Goal: Task Accomplishment & Management: Use online tool/utility

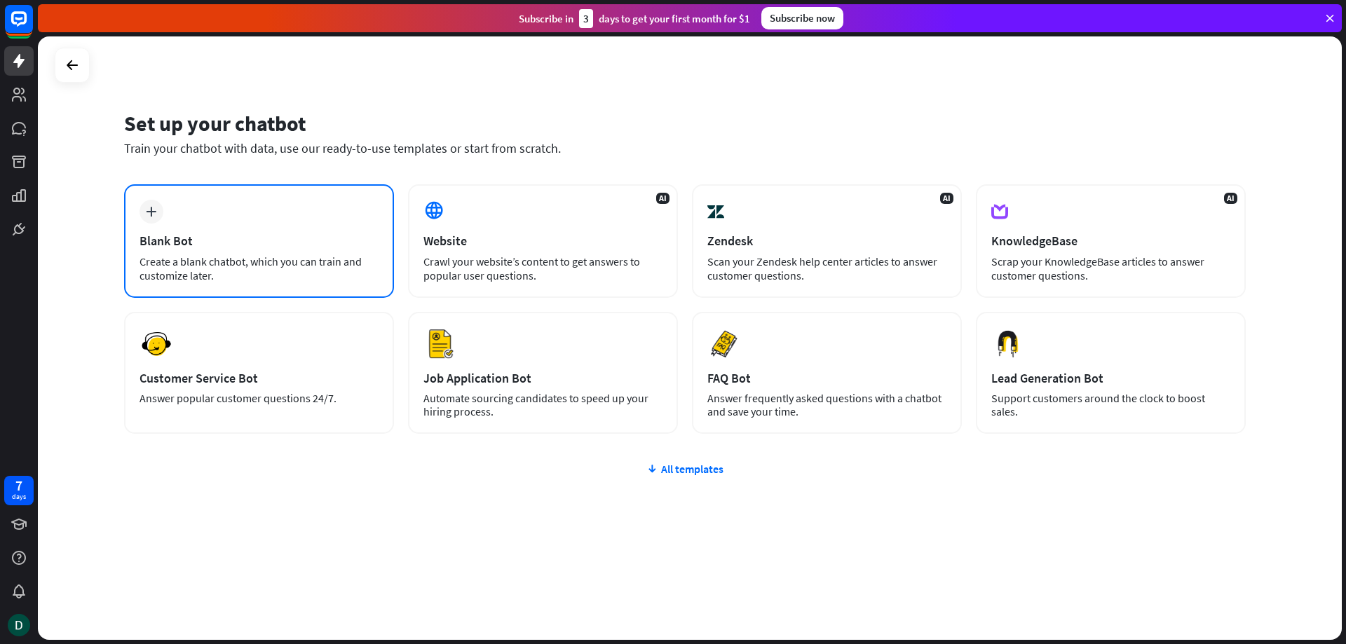
click at [157, 219] on div "plus" at bounding box center [151, 212] width 24 height 24
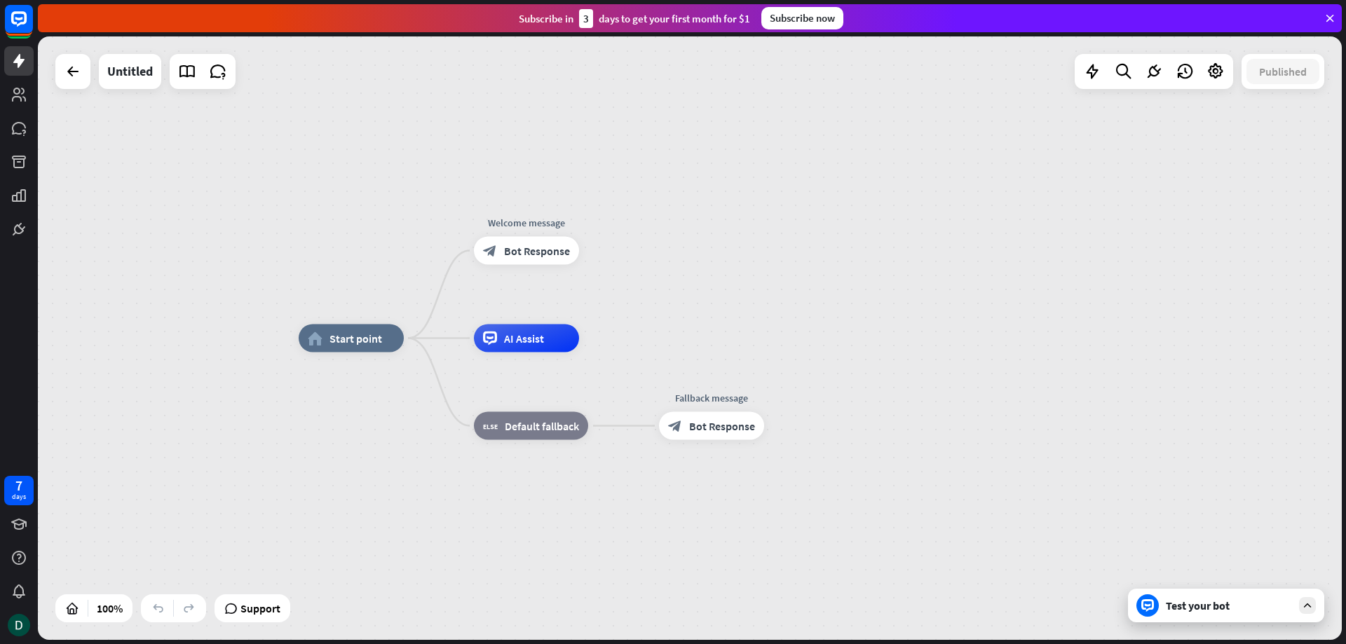
click at [1184, 607] on div "Test your bot" at bounding box center [1229, 606] width 126 height 14
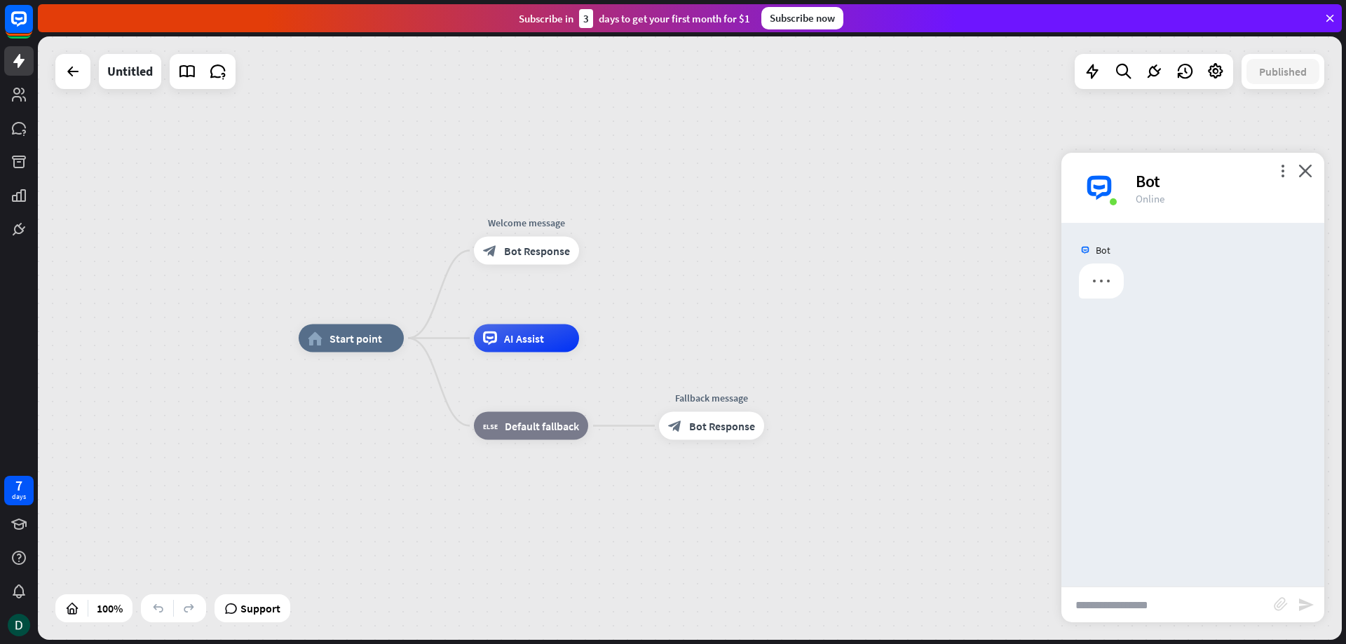
click at [1156, 613] on input "text" at bounding box center [1167, 604] width 212 height 35
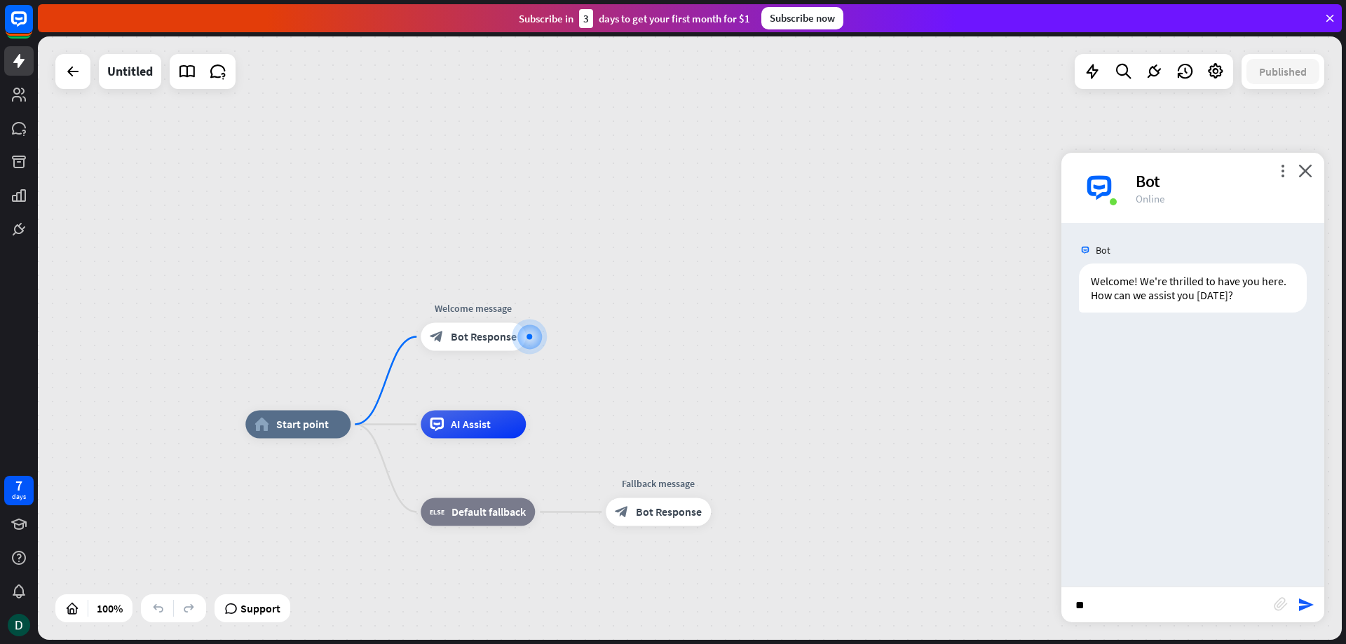
type input "***"
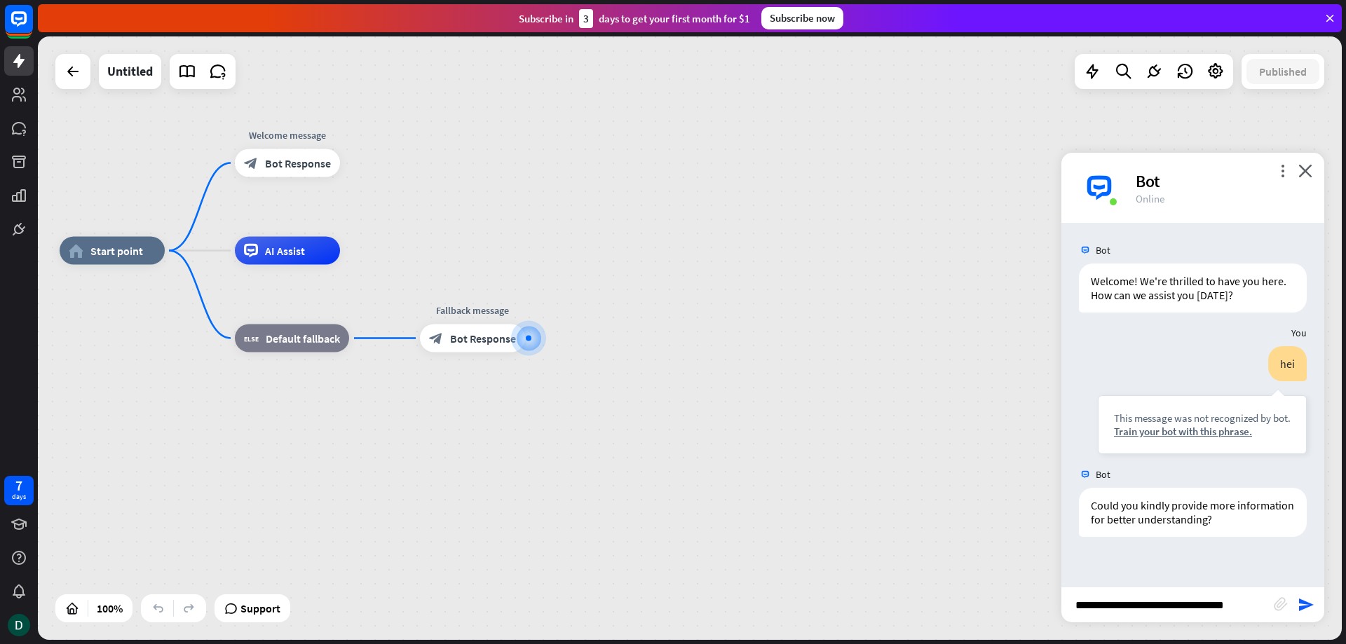
type input "**********"
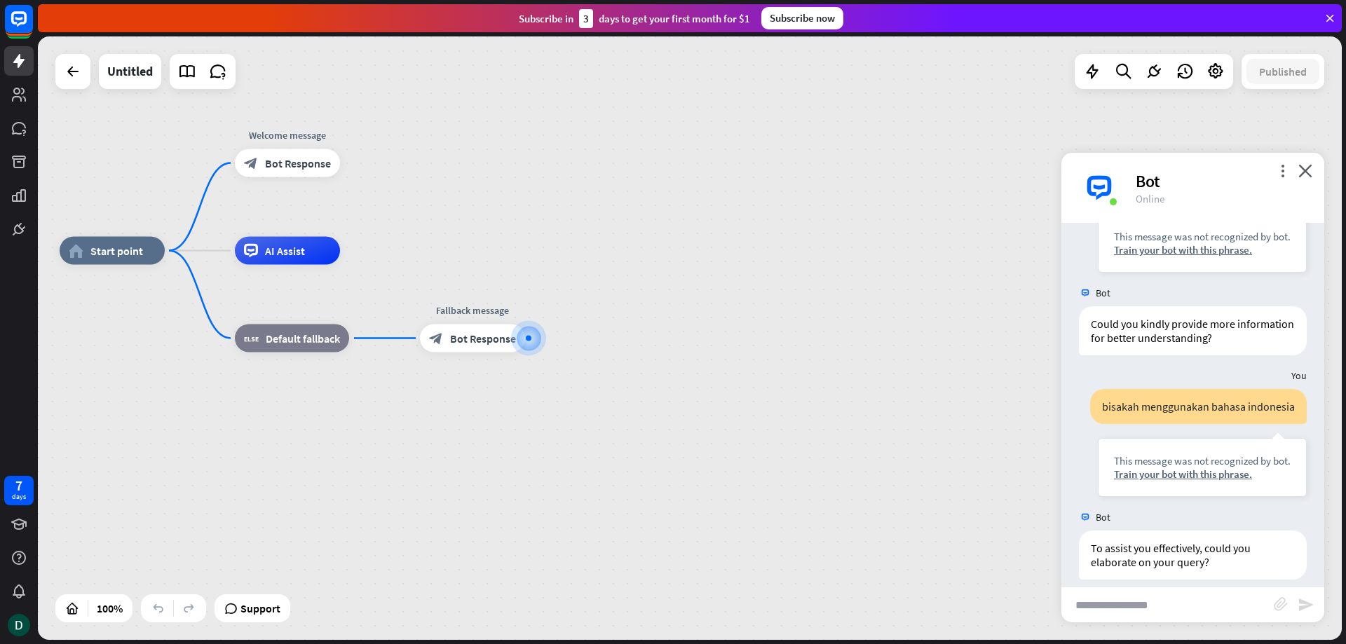
scroll to position [196, 0]
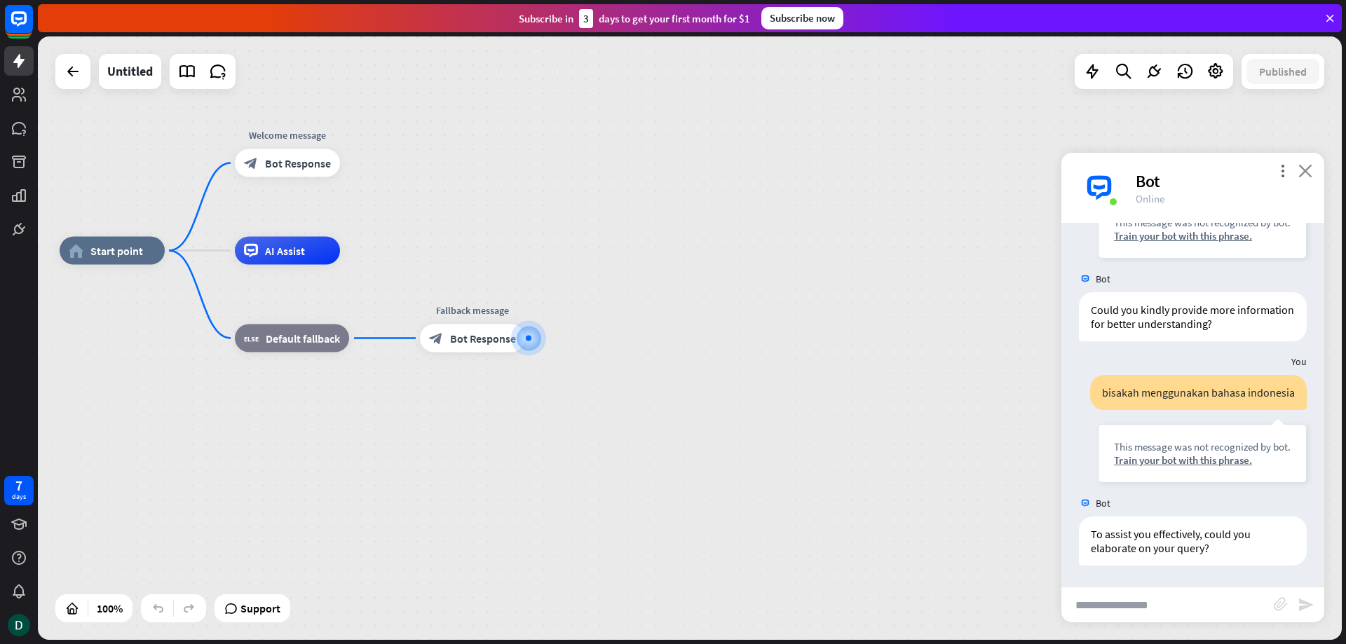
click at [1306, 170] on icon "close" at bounding box center [1305, 170] width 14 height 13
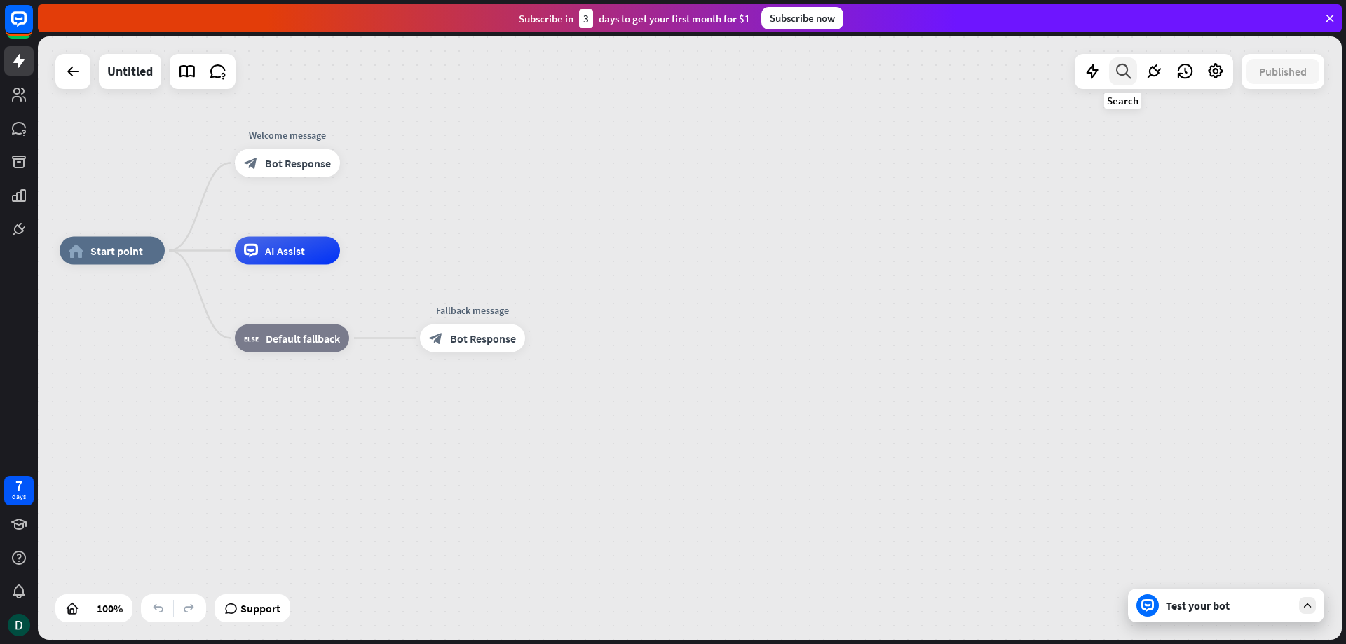
click at [1122, 75] on icon at bounding box center [1123, 71] width 19 height 18
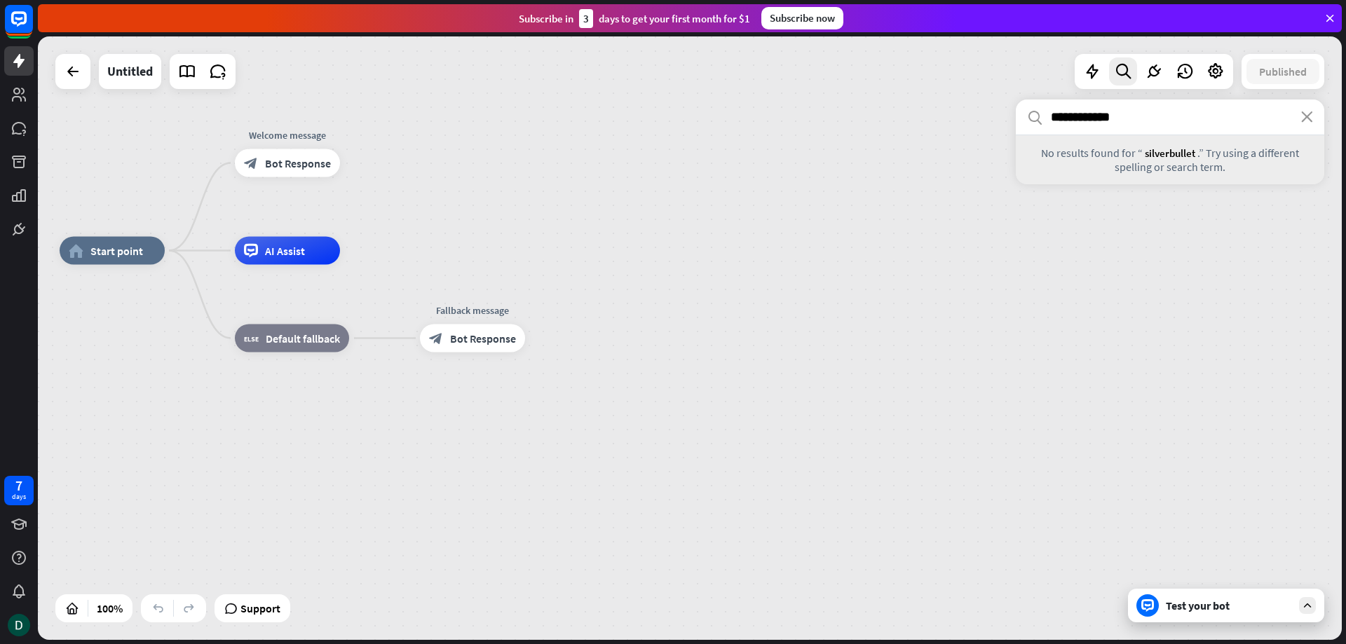
type input "**********"
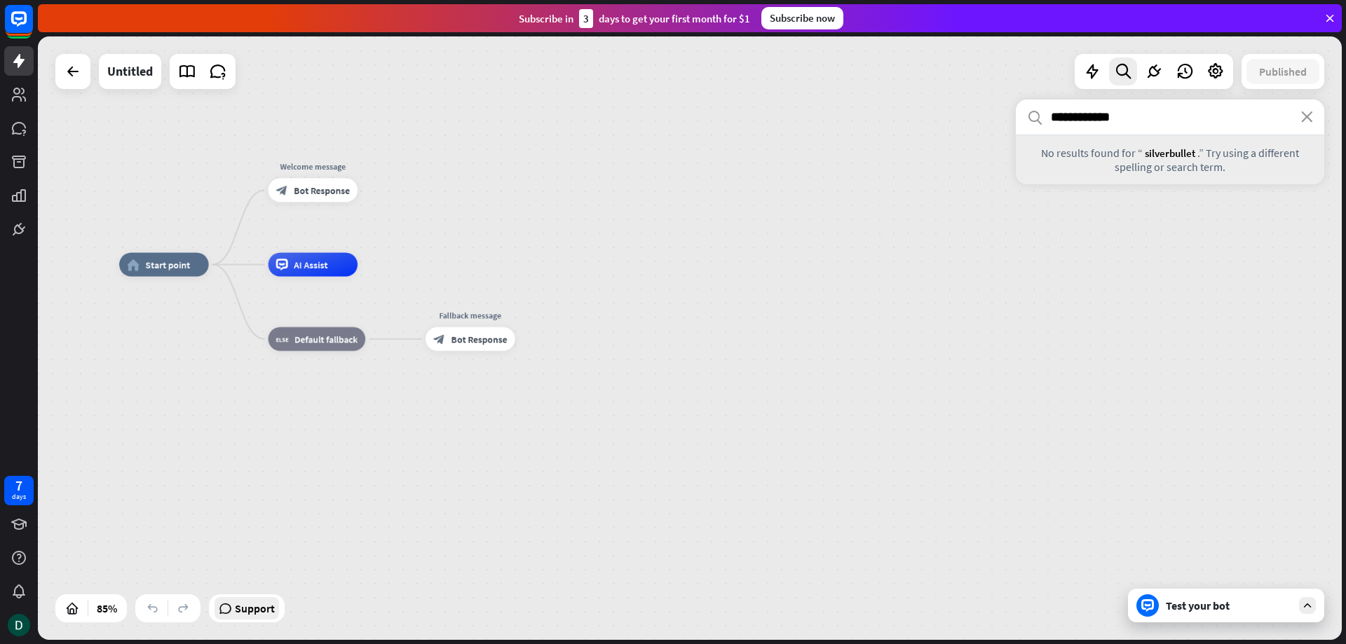
click at [271, 608] on span "Support" at bounding box center [255, 608] width 40 height 22
click at [17, 125] on icon at bounding box center [19, 128] width 14 height 13
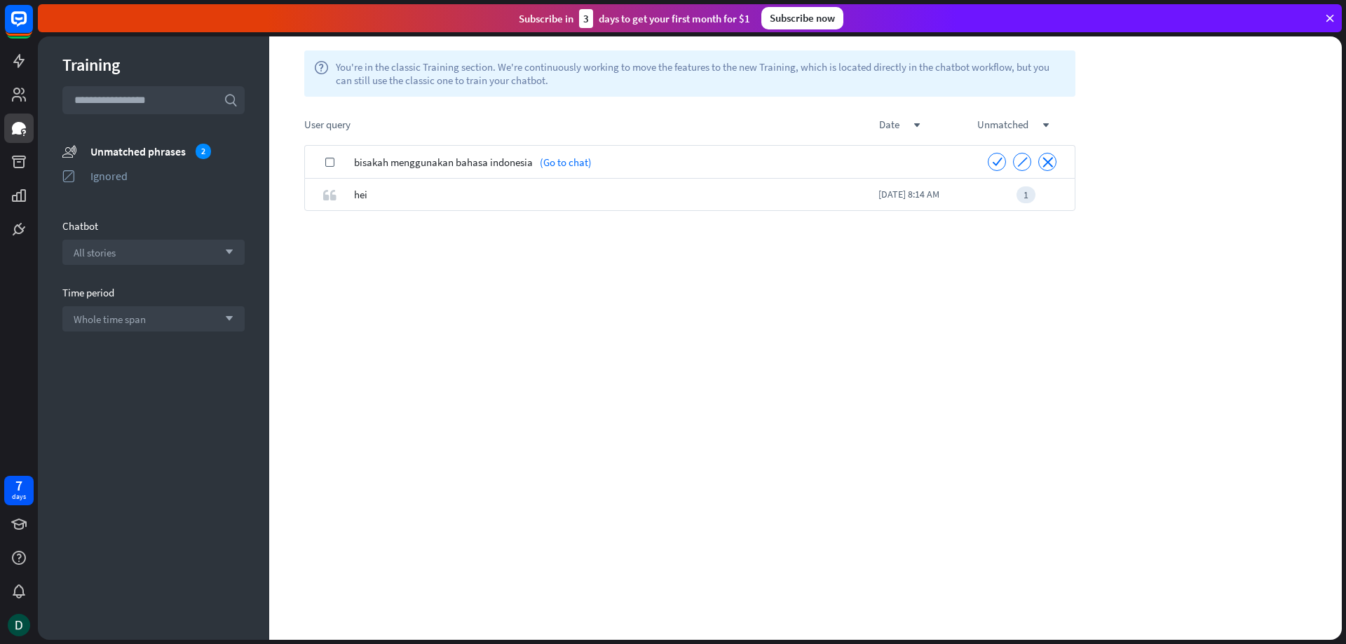
click at [446, 162] on span "bisakah menggunakan bahasa indonesia" at bounding box center [443, 162] width 179 height 33
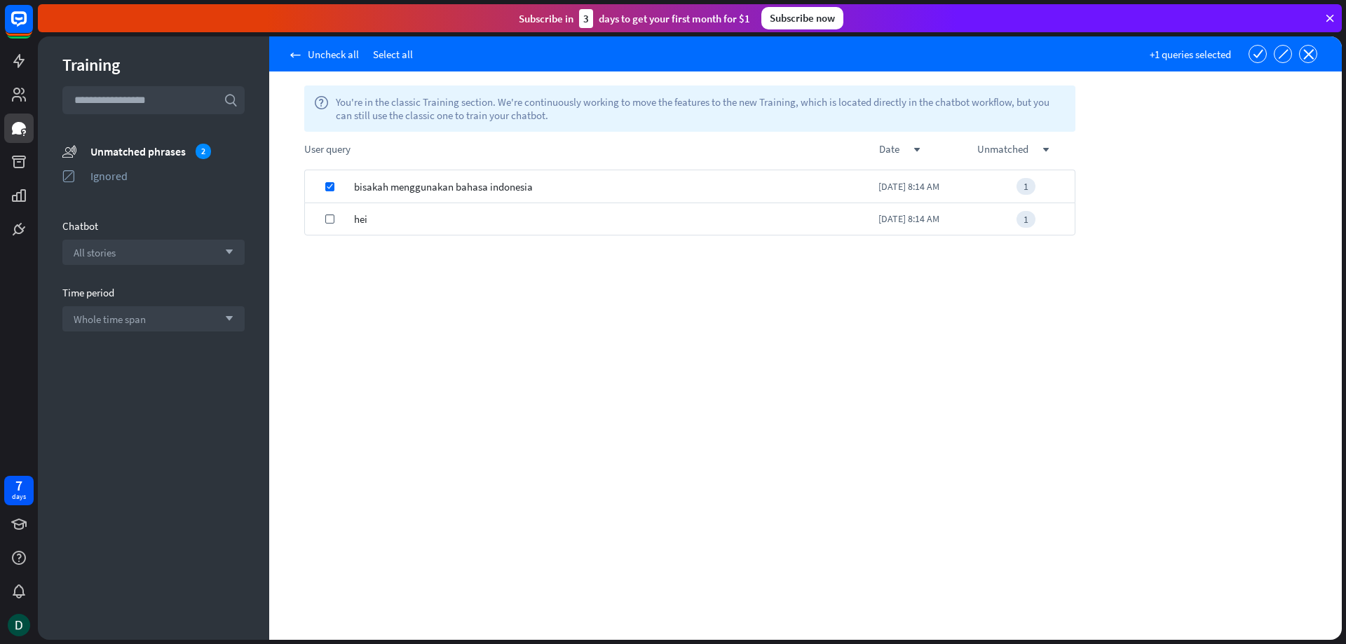
click at [517, 191] on span "bisakah menggunakan bahasa indonesia" at bounding box center [443, 186] width 179 height 33
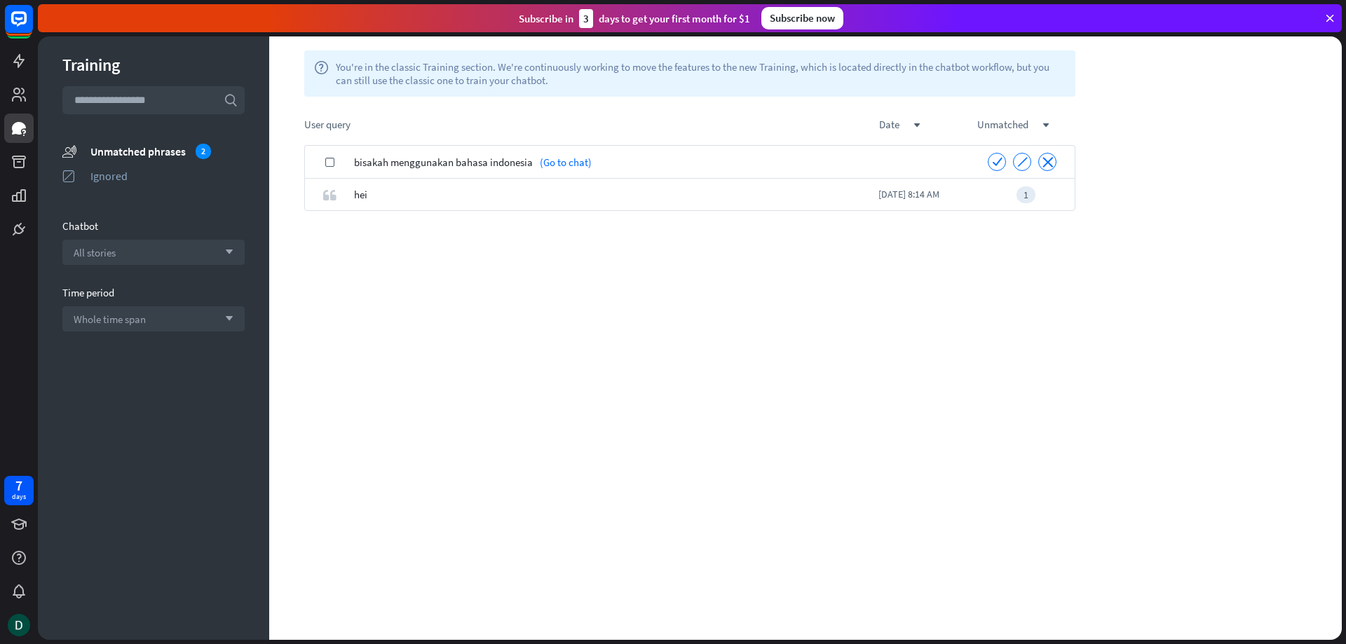
click at [511, 162] on span "bisakah menggunakan bahasa indonesia" at bounding box center [443, 162] width 179 height 33
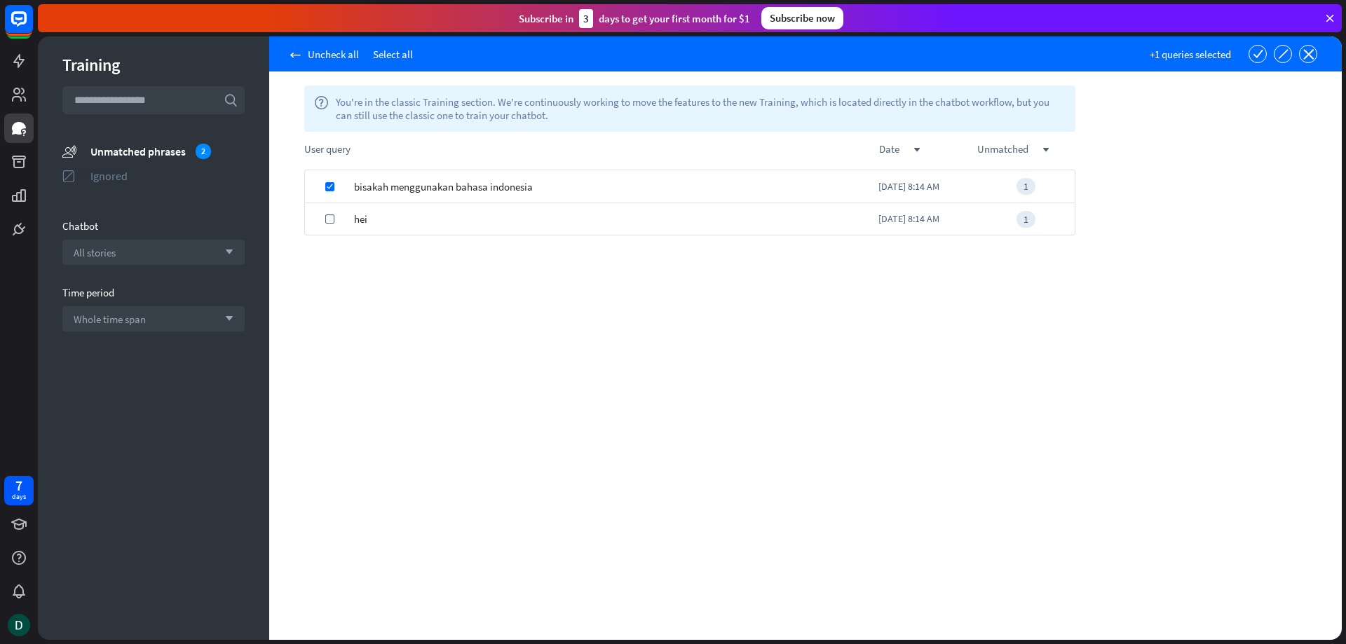
click at [121, 177] on div "Ignored" at bounding box center [167, 176] width 154 height 14
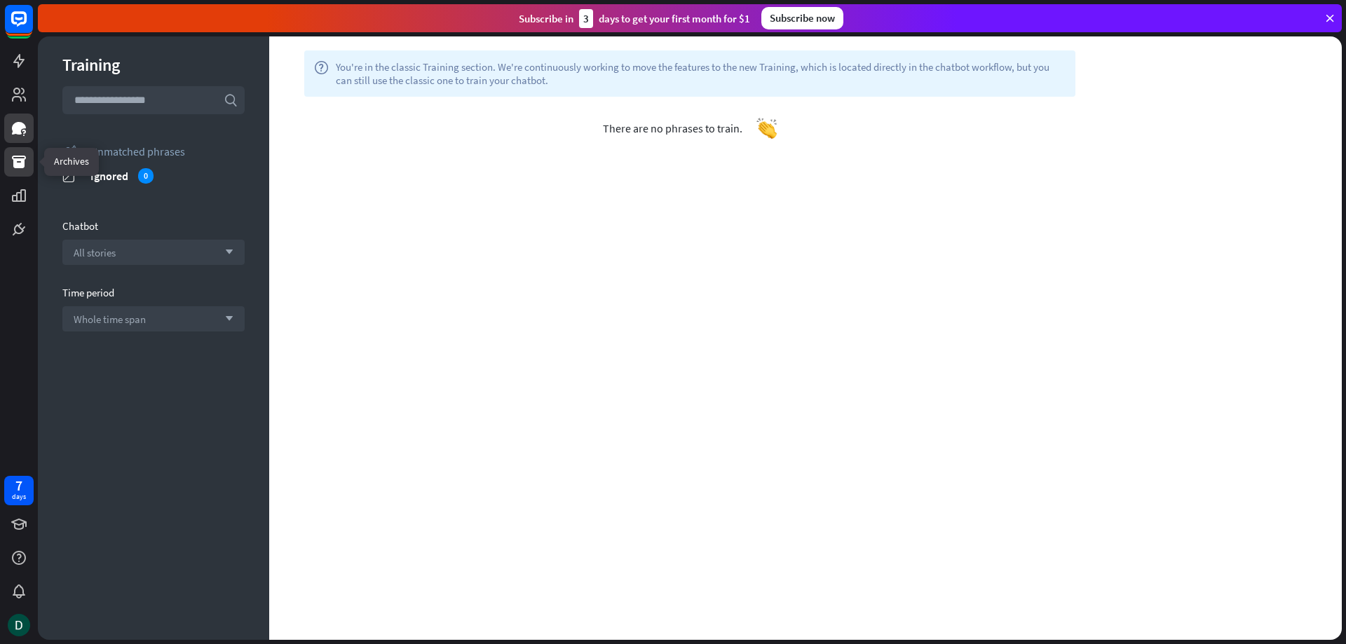
click at [11, 165] on icon at bounding box center [19, 161] width 17 height 17
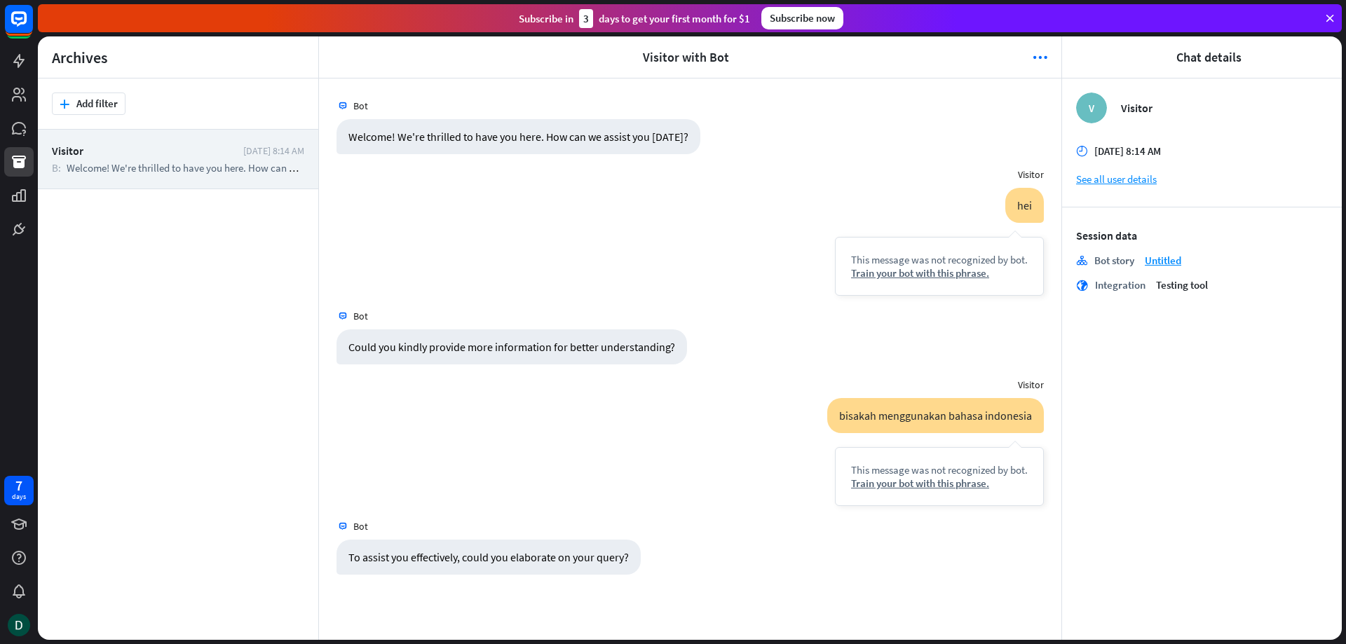
click at [490, 610] on div "Bot Welcome! We're thrilled to have you here. How can we assist you [DATE]? [DA…" at bounding box center [690, 358] width 742 height 561
click at [522, 586] on div "Bot Welcome! We're thrilled to have you here. How can we assist you [DATE]? [DA…" at bounding box center [690, 358] width 742 height 561
click at [180, 170] on span "Welcome! We're thrilled to have you here. How can we assist you [DATE]?" at bounding box center [224, 167] width 315 height 13
